Goal: Task Accomplishment & Management: Use online tool/utility

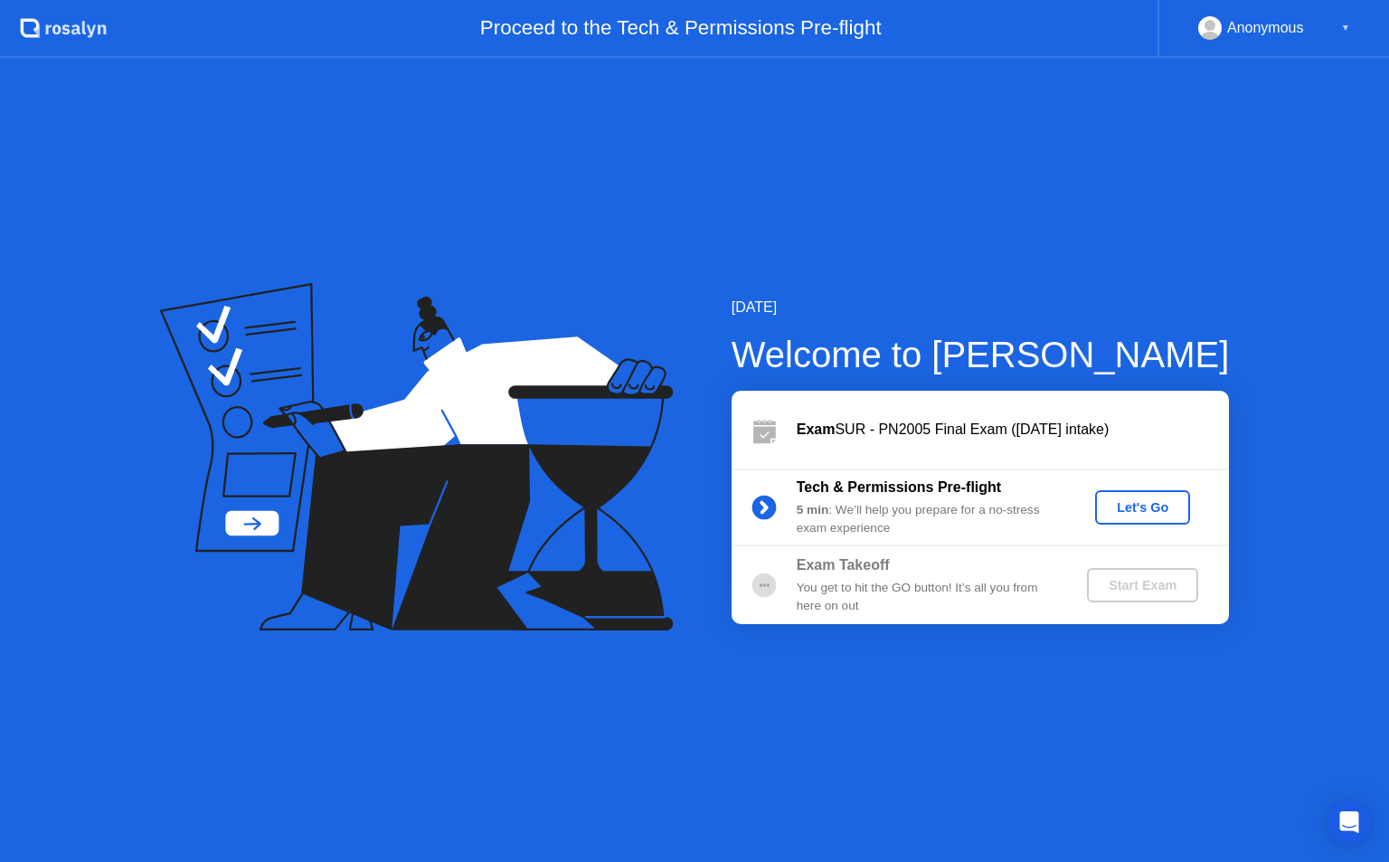
click at [1162, 501] on div "Let's Go" at bounding box center [1142, 507] width 80 height 14
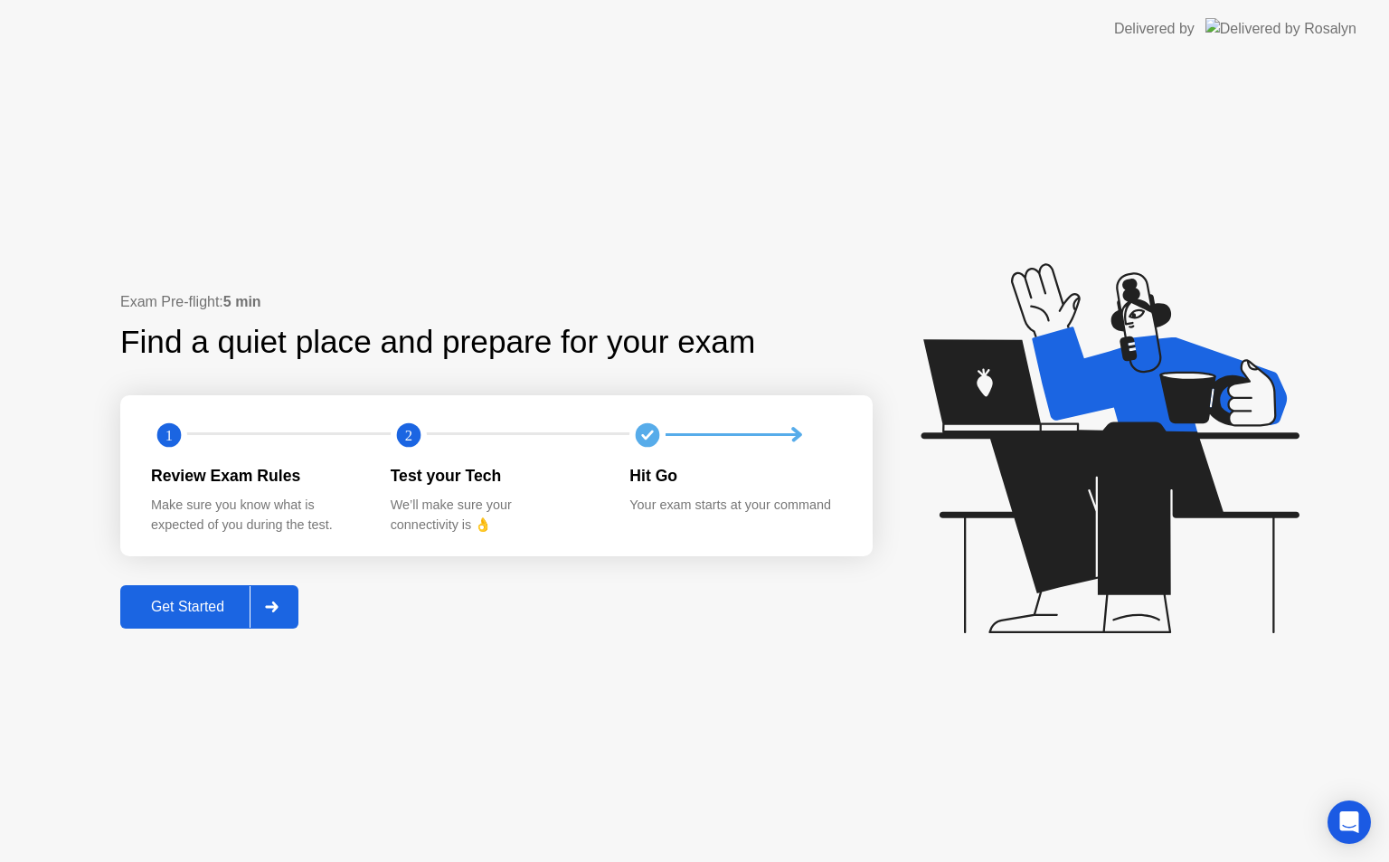
click at [194, 601] on div "Get Started" at bounding box center [188, 607] width 124 height 16
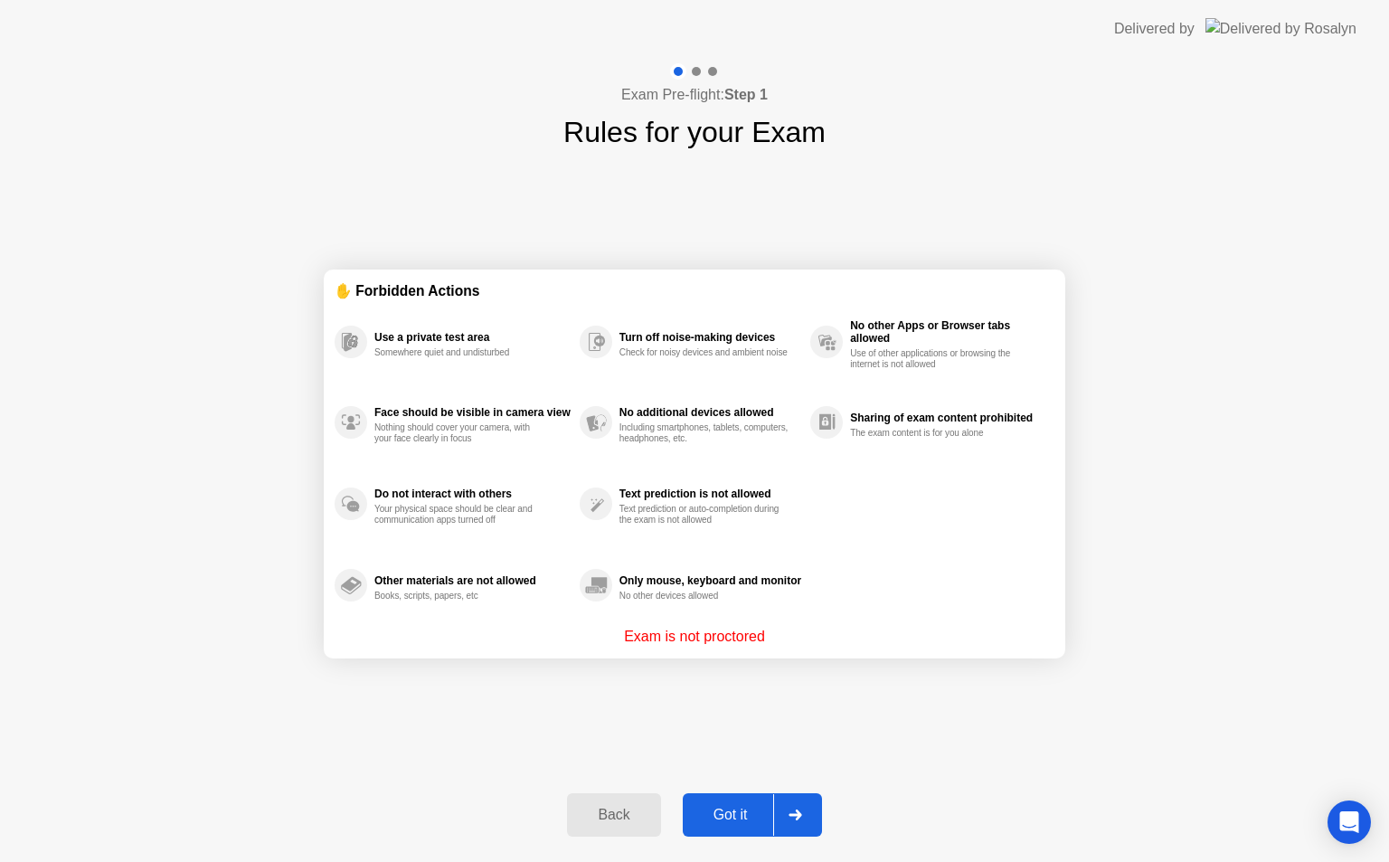
click at [735, 810] on div "Got it" at bounding box center [730, 815] width 85 height 16
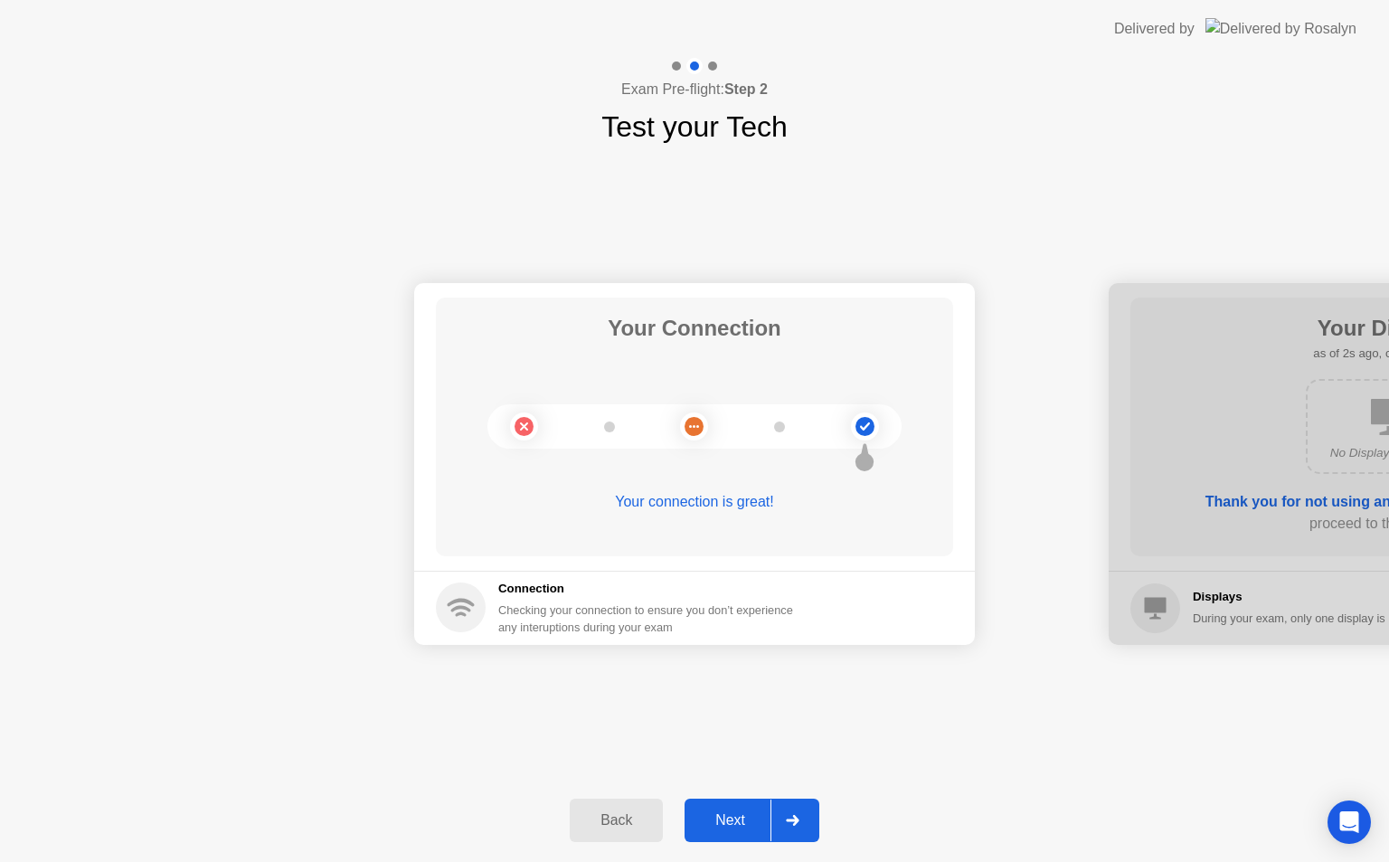
click at [714, 813] on div "Next" at bounding box center [730, 820] width 80 height 16
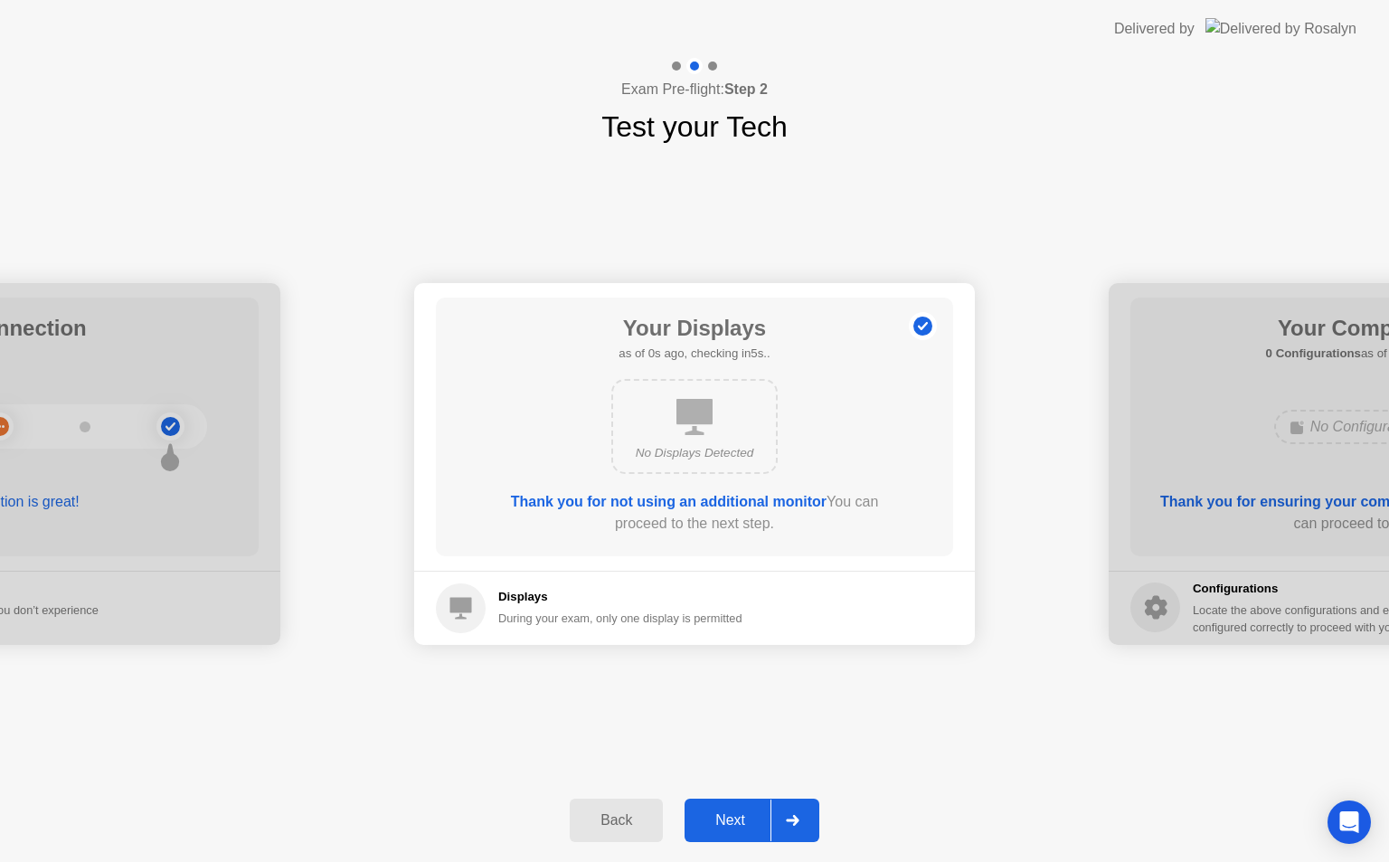
click at [714, 813] on div "Next" at bounding box center [730, 820] width 80 height 16
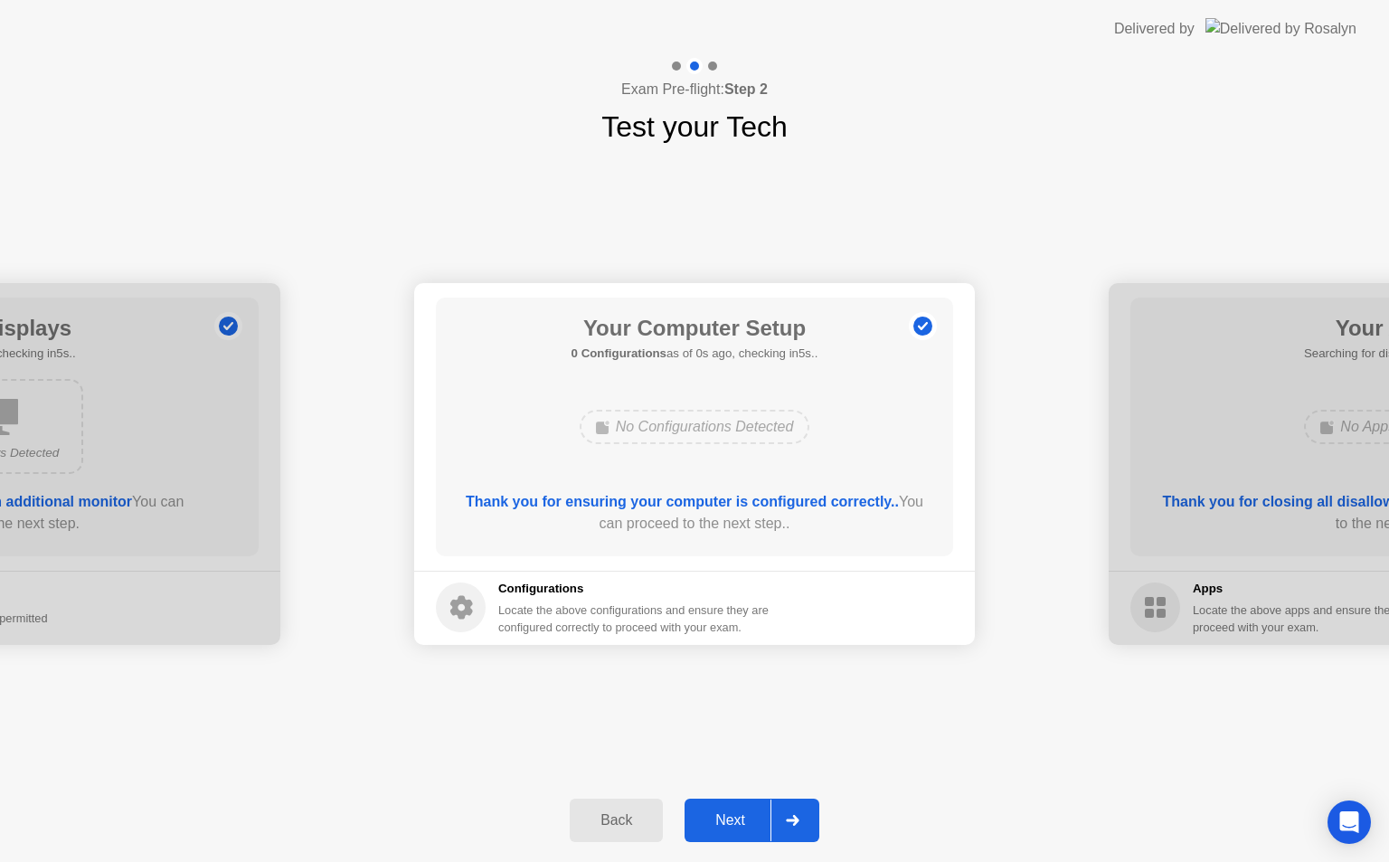
click at [714, 813] on div "Next" at bounding box center [730, 820] width 80 height 16
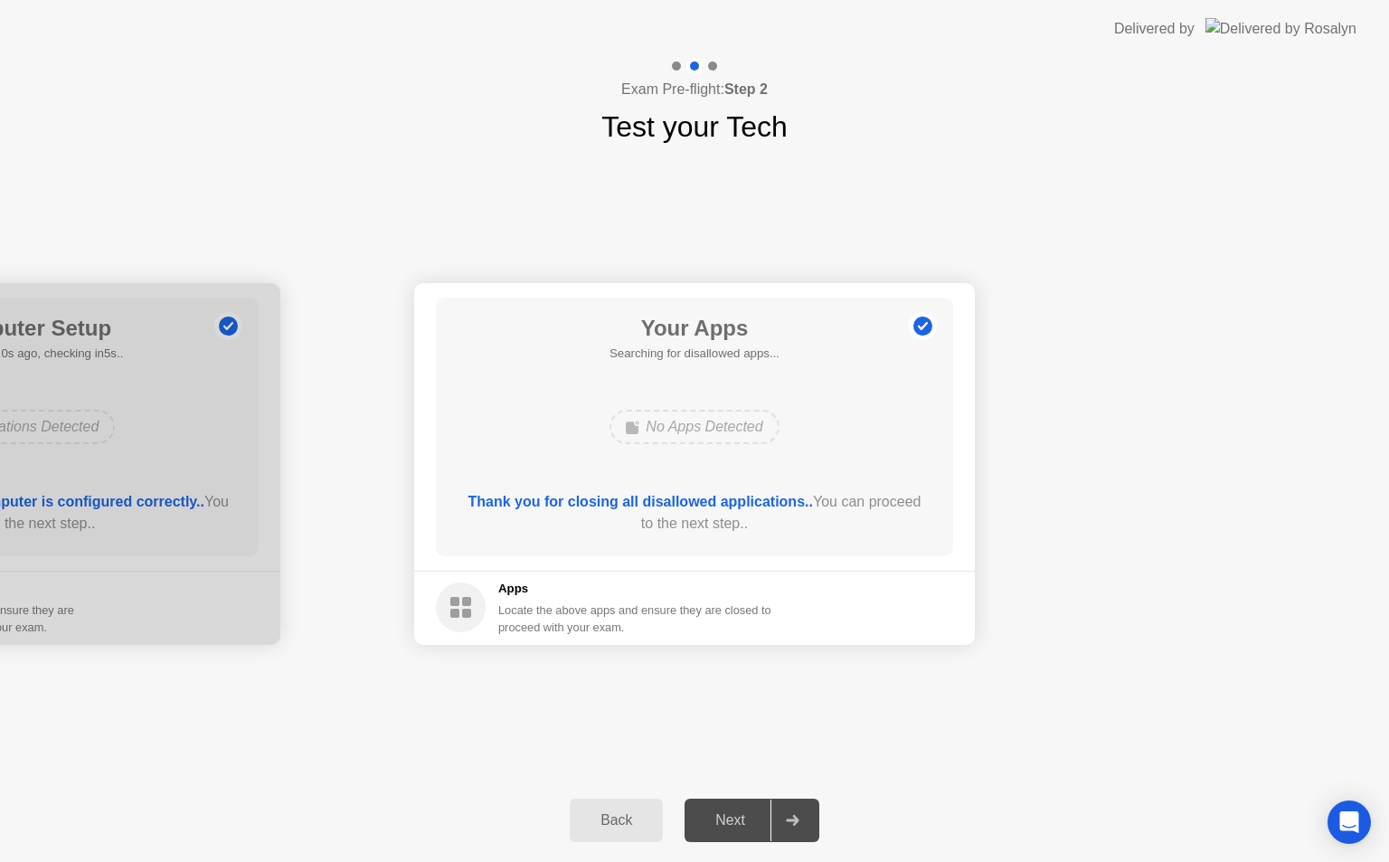
click at [714, 813] on div "Next" at bounding box center [730, 820] width 80 height 16
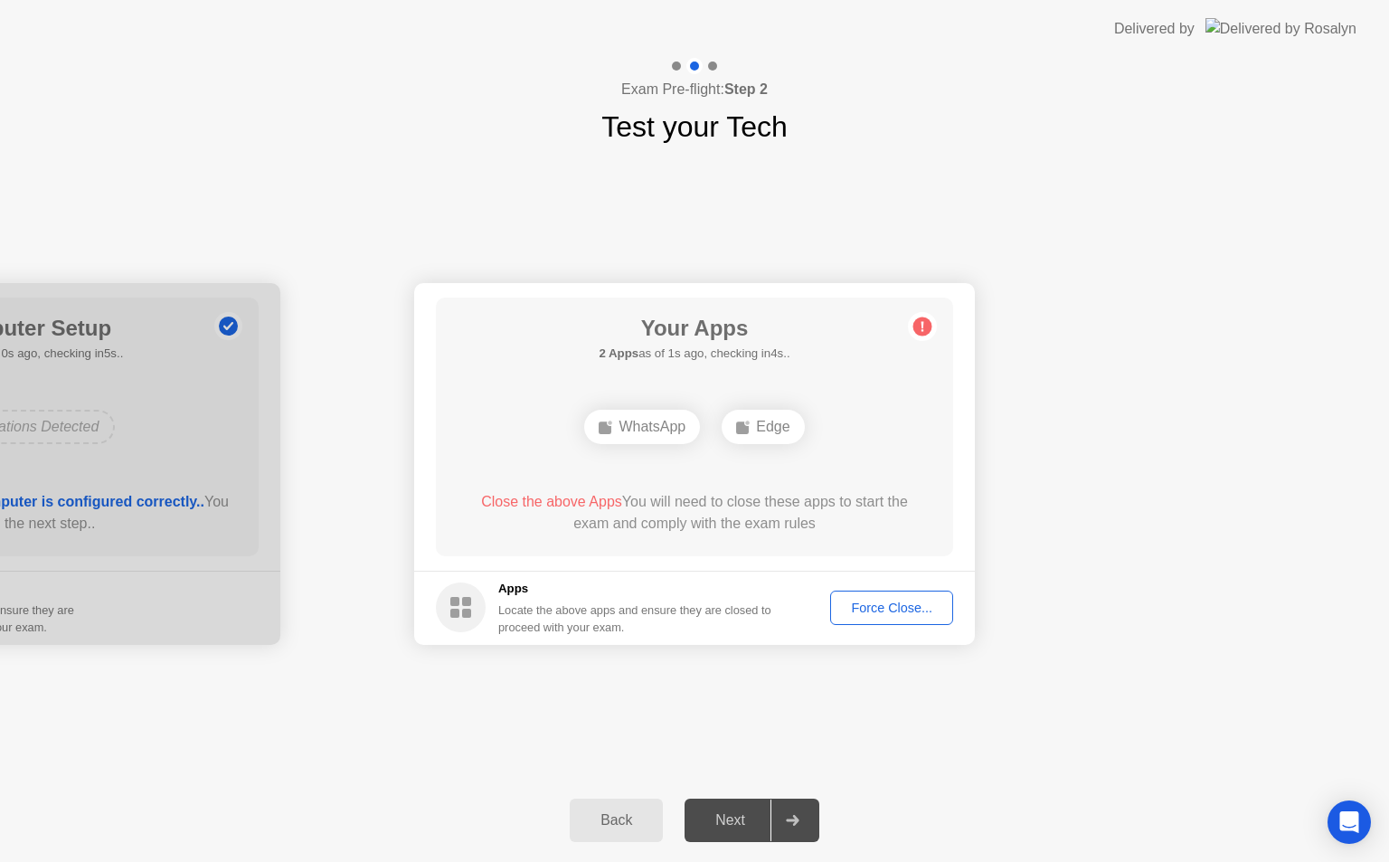
click at [885, 601] on div "Force Close..." at bounding box center [892, 608] width 110 height 14
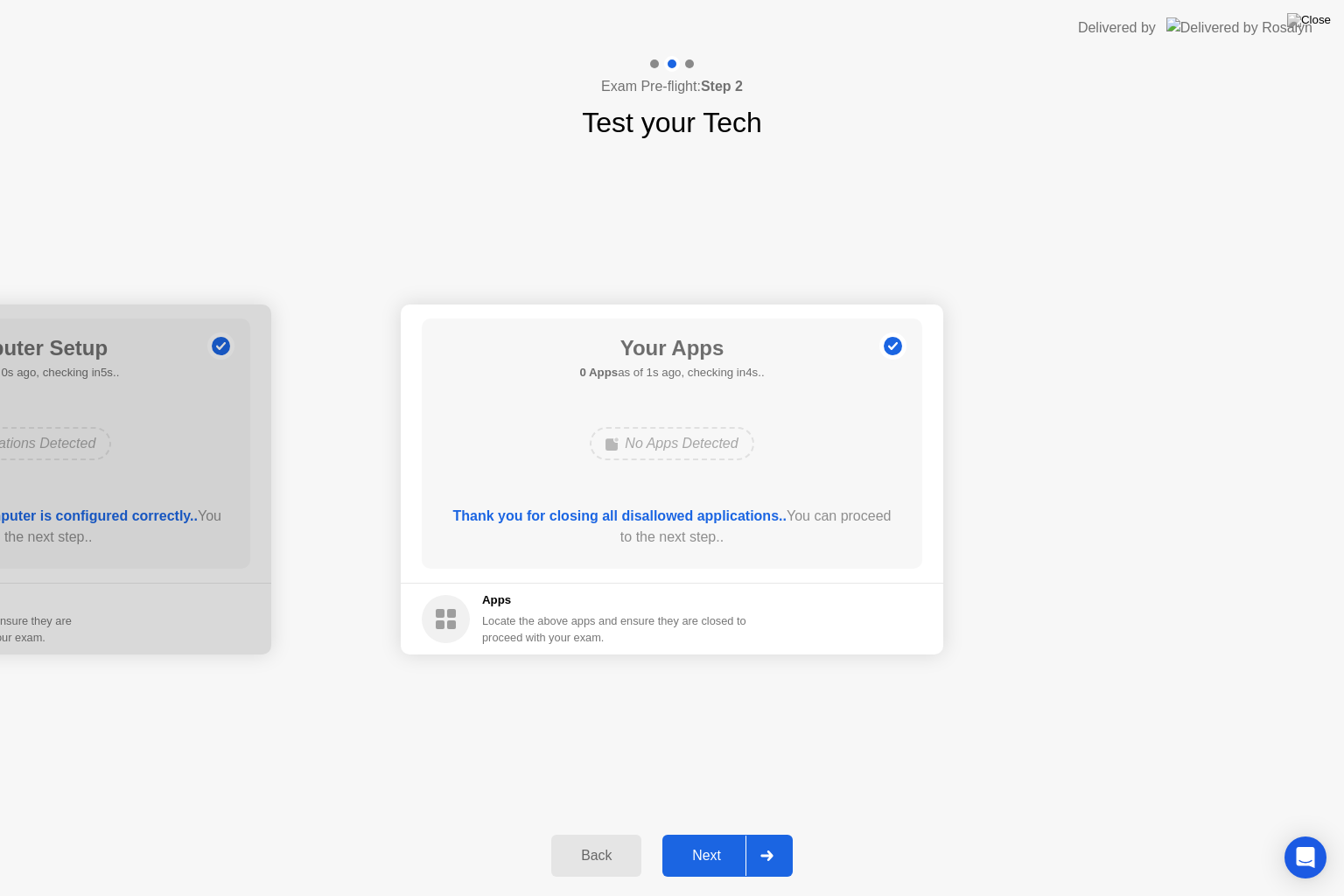
click at [712, 833] on div "Next" at bounding box center [706, 855] width 77 height 15
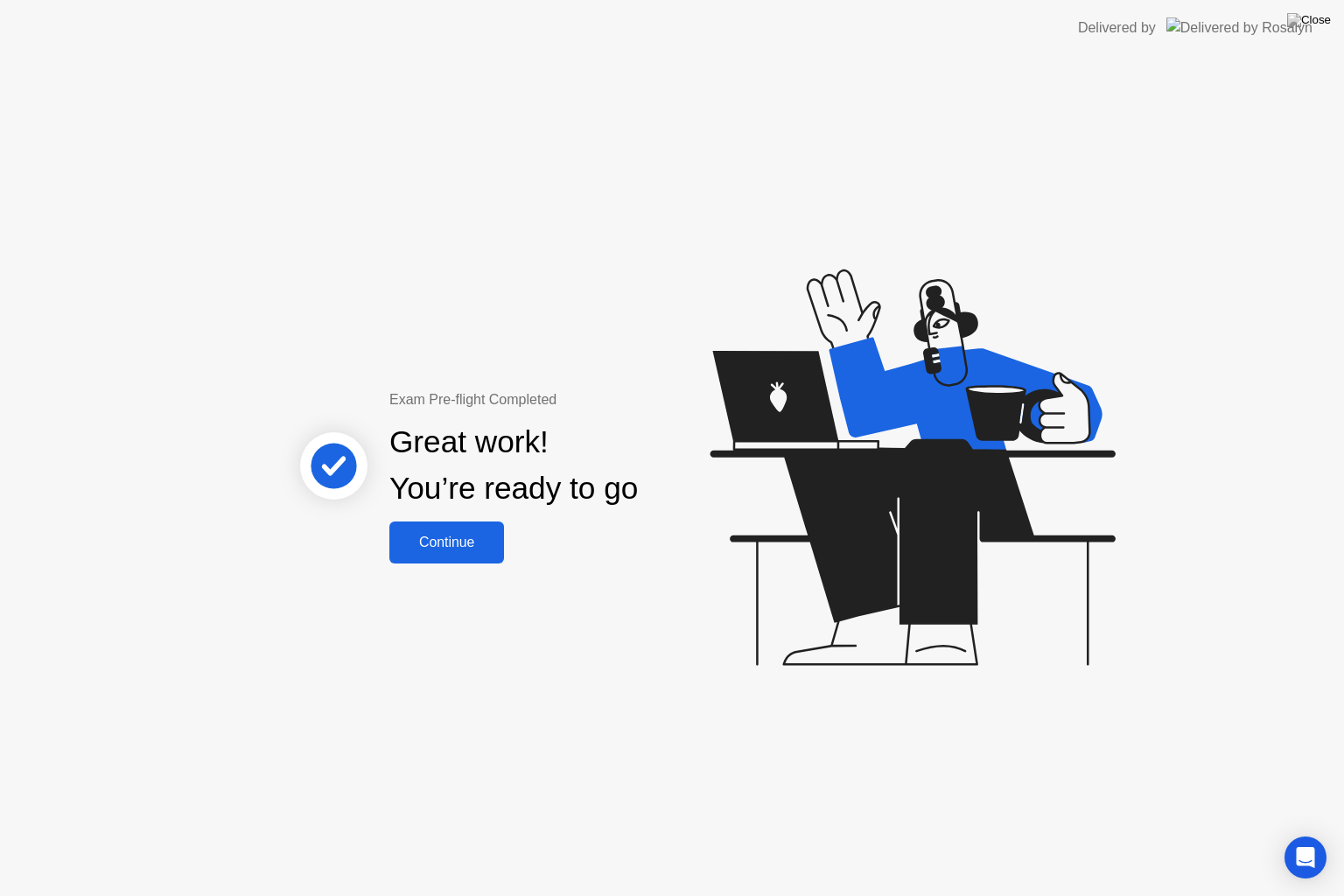
click at [464, 548] on div "Continue" at bounding box center [447, 543] width 105 height 15
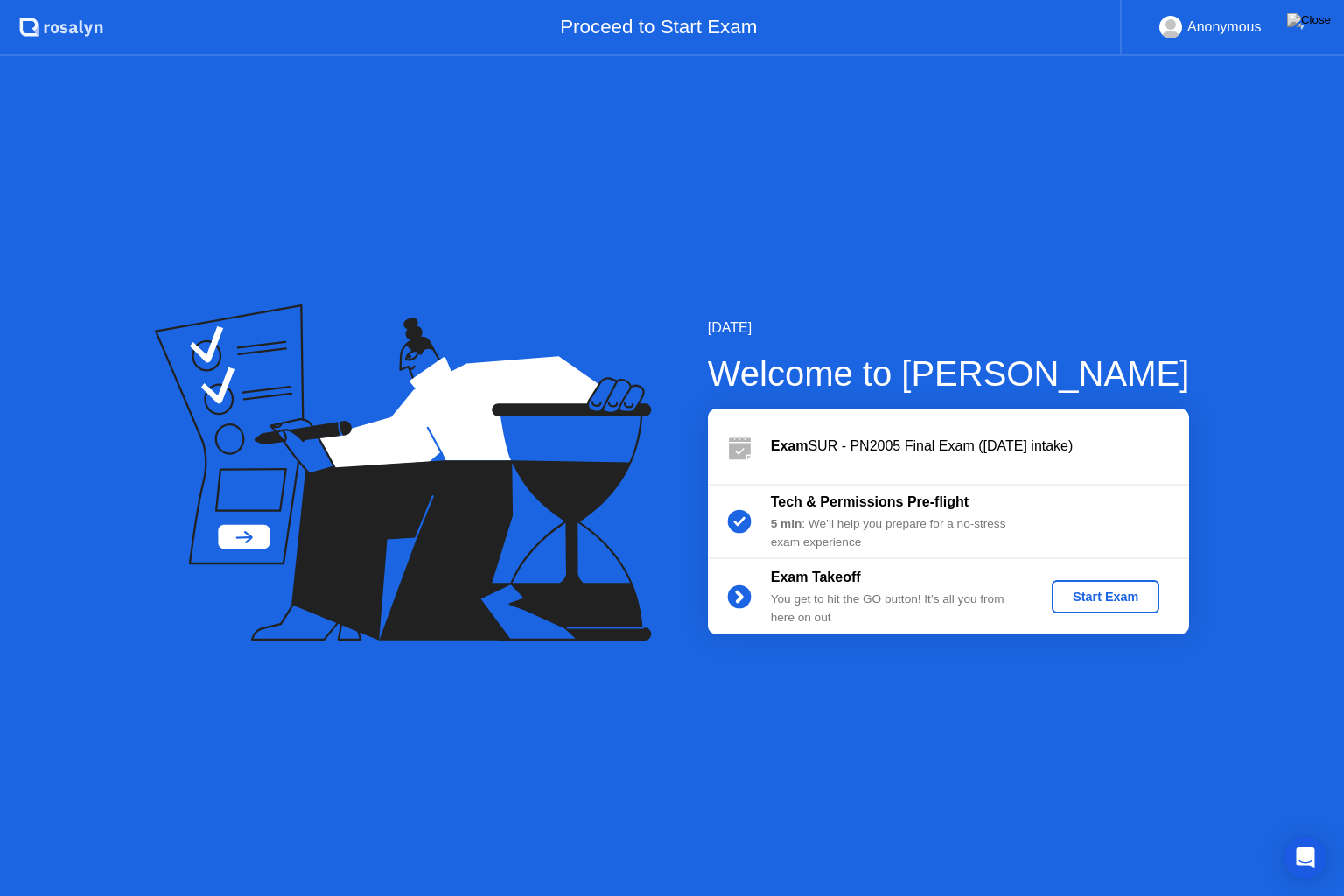
click at [1073, 600] on div "Start Exam" at bounding box center [1105, 597] width 94 height 14
